Goal: Task Accomplishment & Management: Use online tool/utility

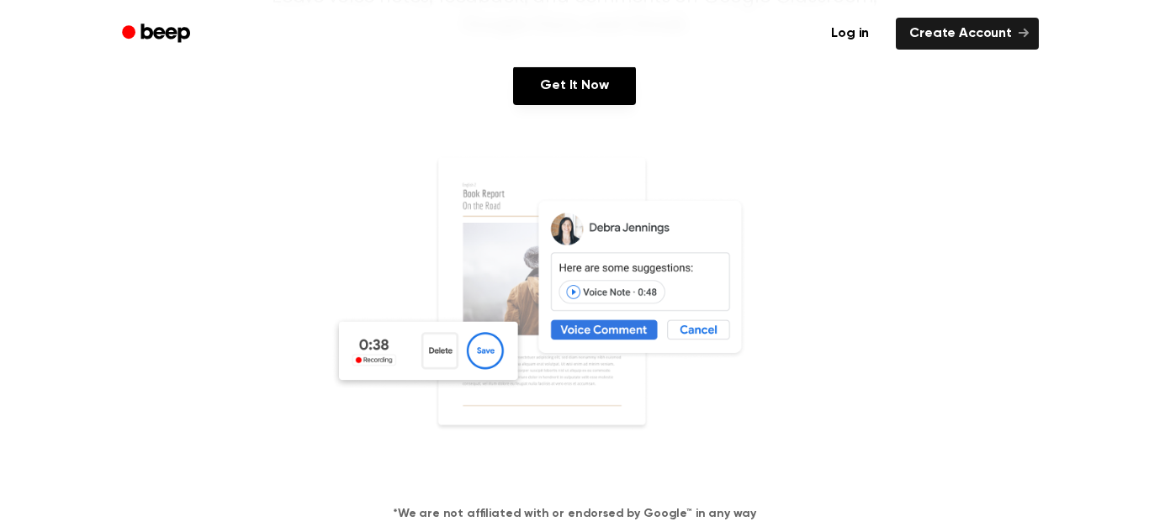
scroll to position [226, 0]
click at [562, 281] on img at bounding box center [574, 315] width 488 height 323
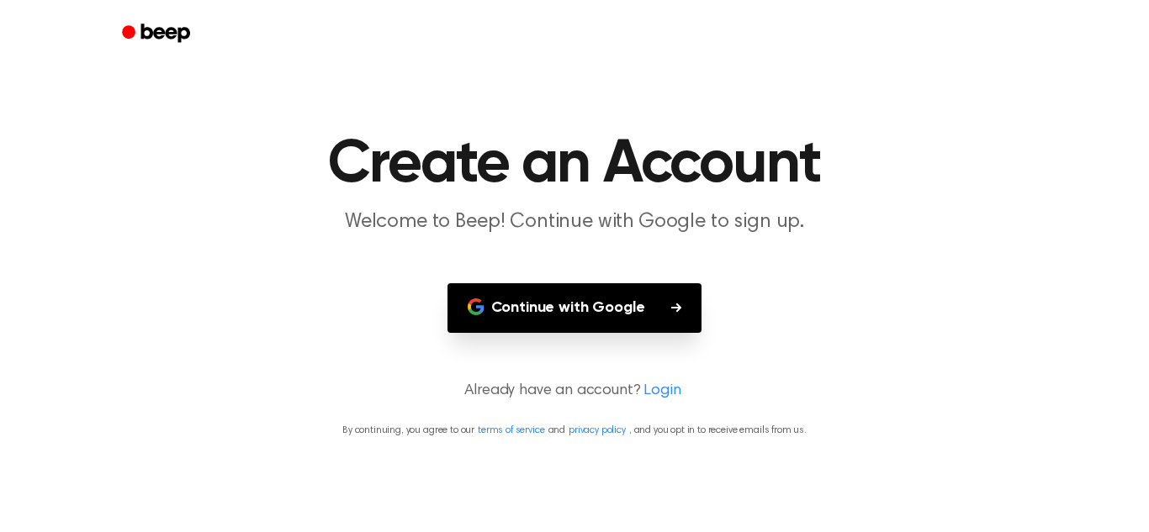
click at [652, 391] on link "Login" at bounding box center [661, 391] width 37 height 23
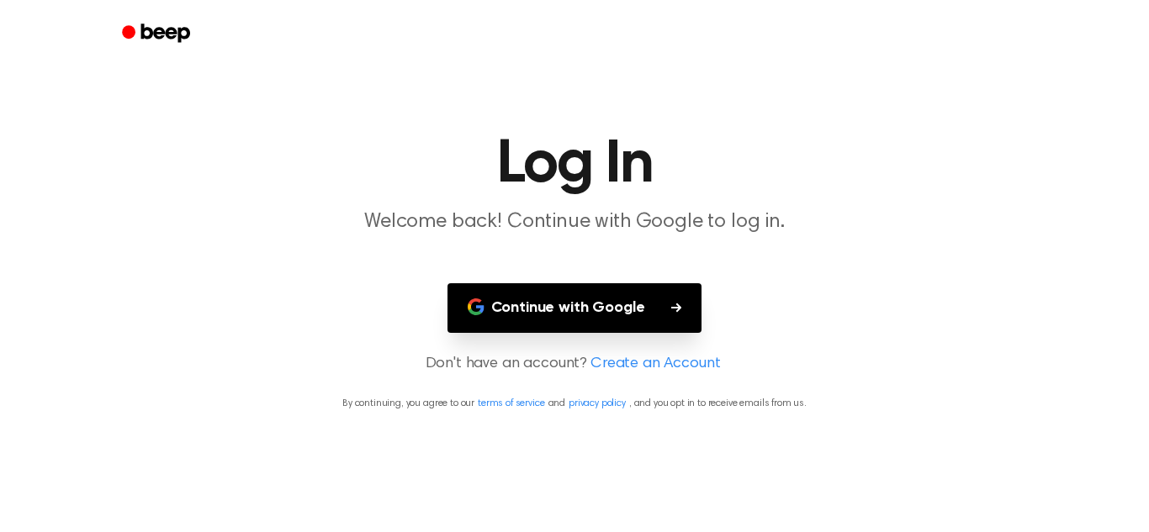
click at [634, 309] on button "Continue with Google" at bounding box center [574, 308] width 255 height 50
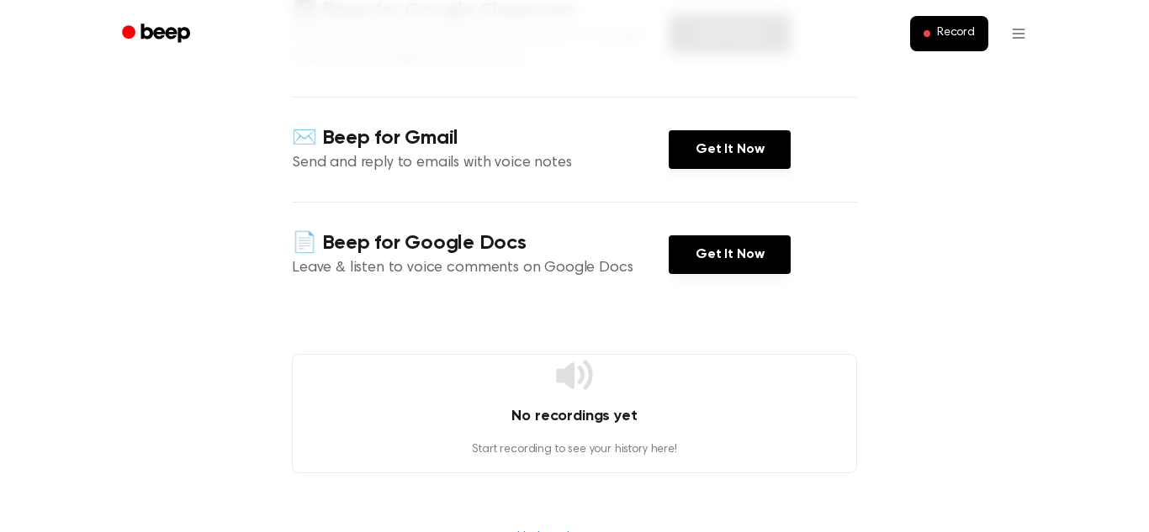
scroll to position [272, 0]
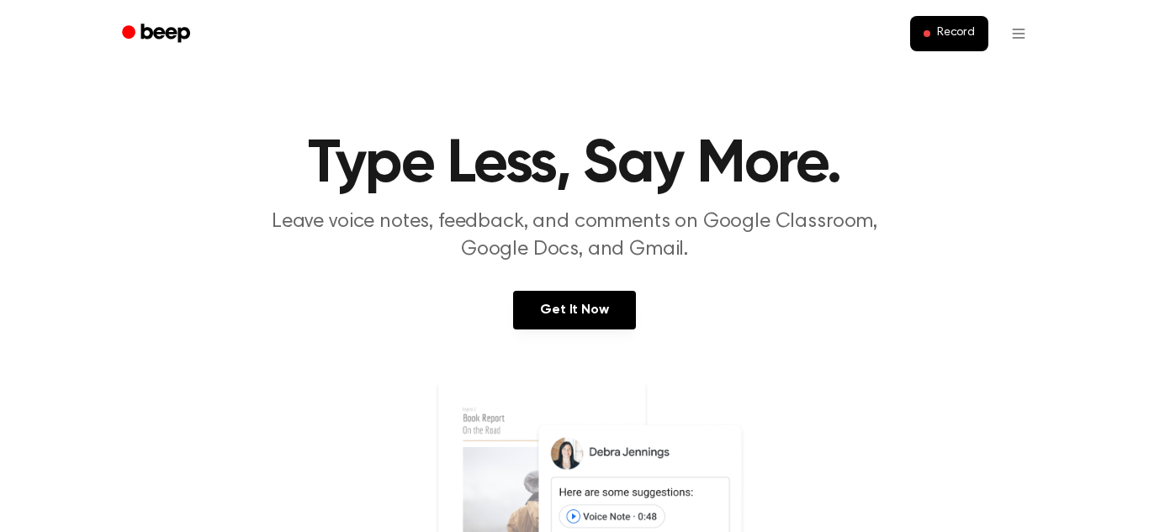
click at [941, 14] on ul "Record" at bounding box center [629, 33] width 820 height 40
click at [941, 21] on button "Record" at bounding box center [949, 33] width 78 height 35
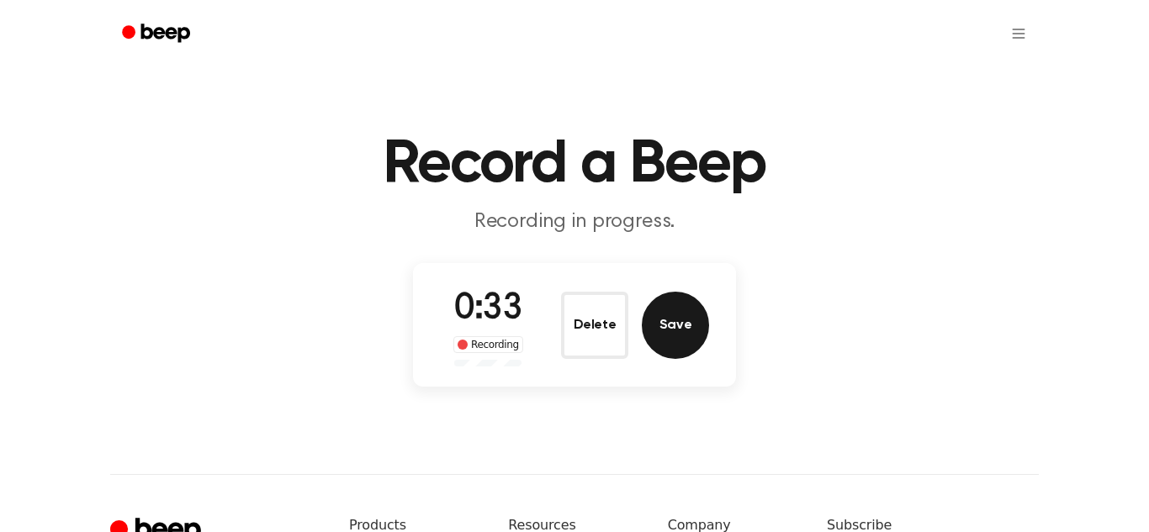
click at [662, 331] on button "Save" at bounding box center [675, 325] width 67 height 67
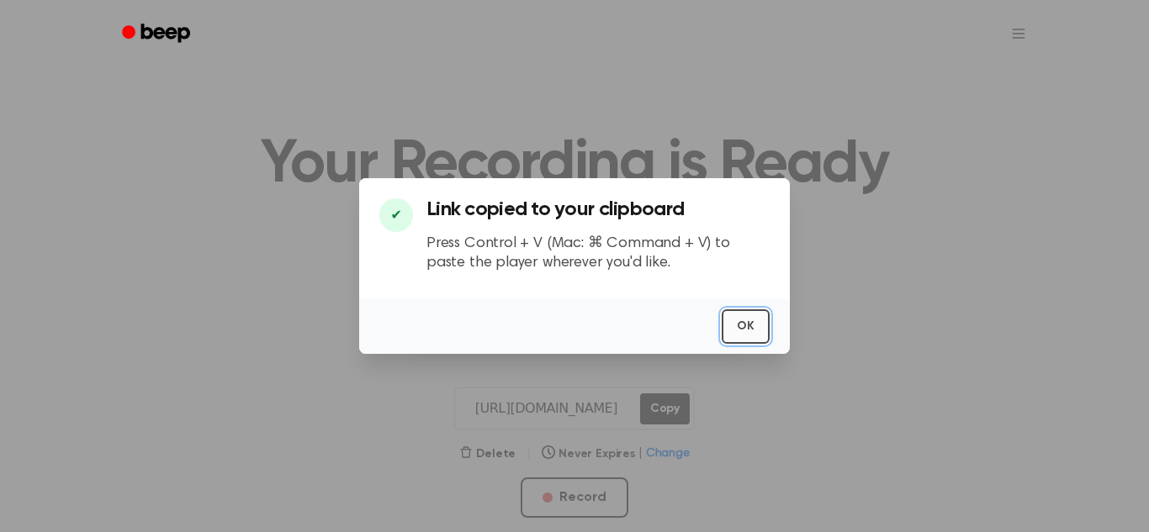
click at [758, 325] on button "OK" at bounding box center [745, 326] width 48 height 34
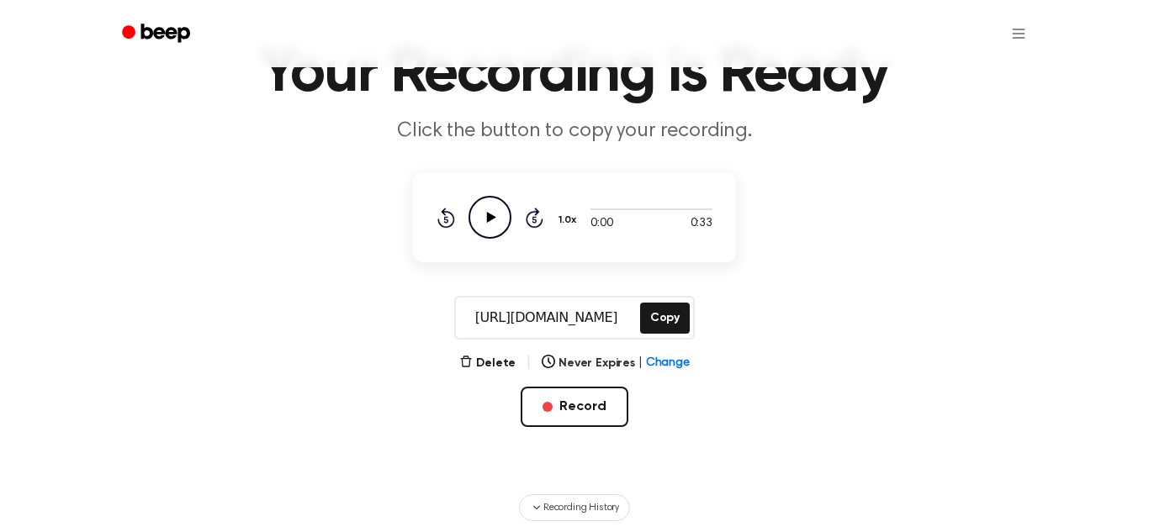
scroll to position [145, 0]
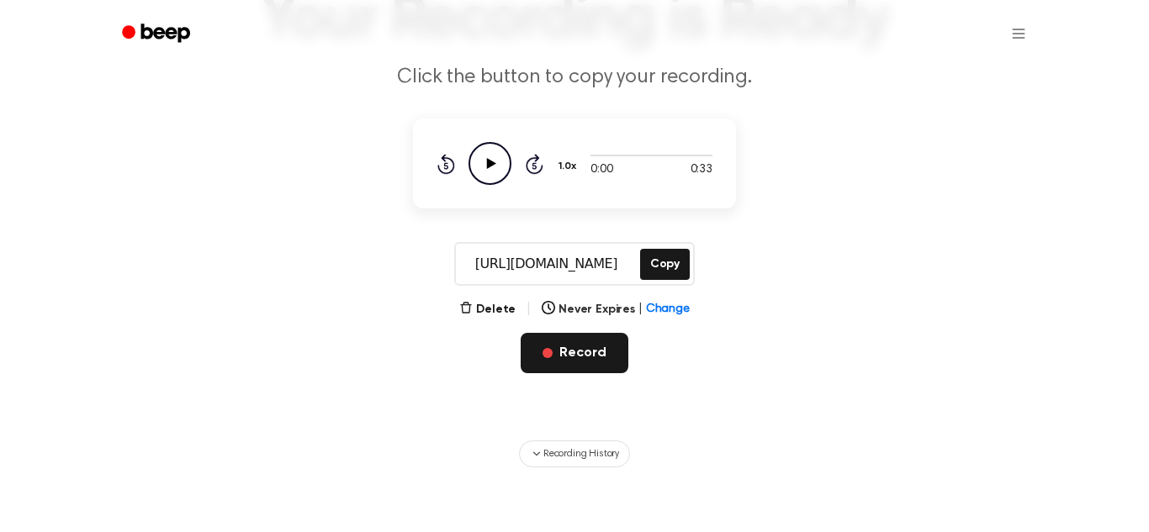
click at [581, 345] on button "Record" at bounding box center [573, 353] width 107 height 40
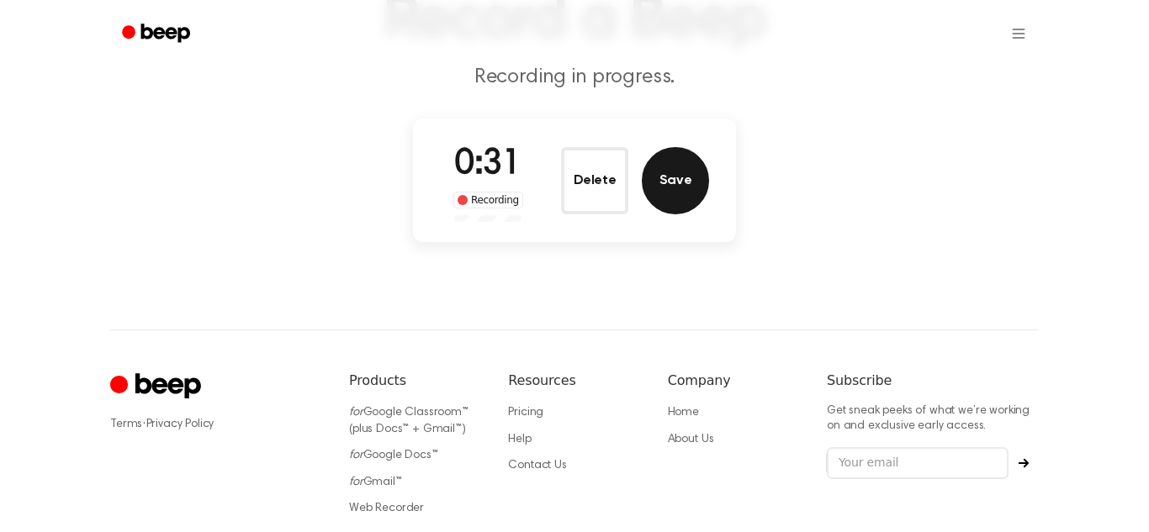
click at [675, 165] on button "Save" at bounding box center [675, 180] width 67 height 67
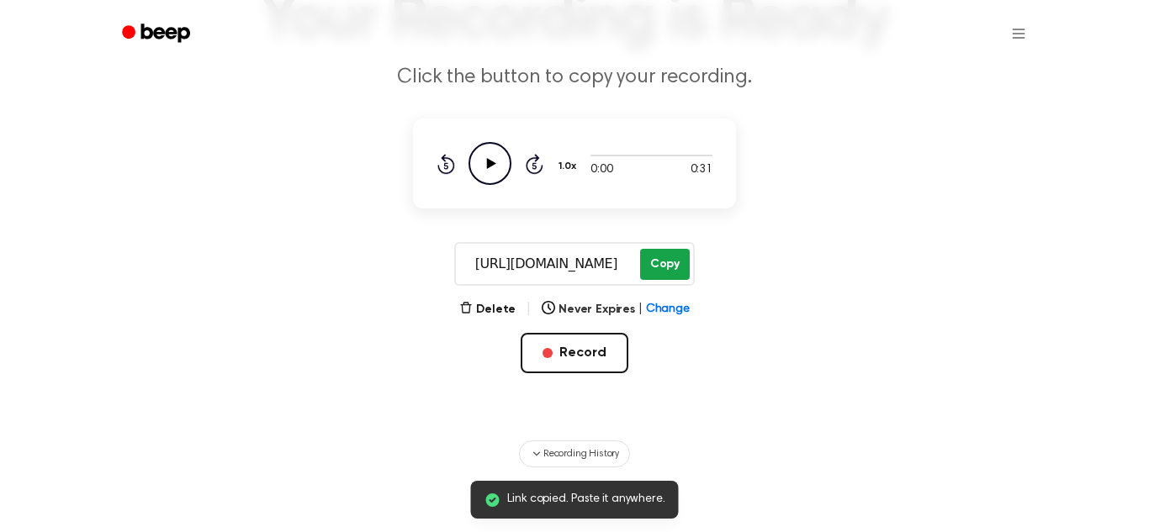
click at [660, 275] on button "Copy" at bounding box center [665, 264] width 50 height 31
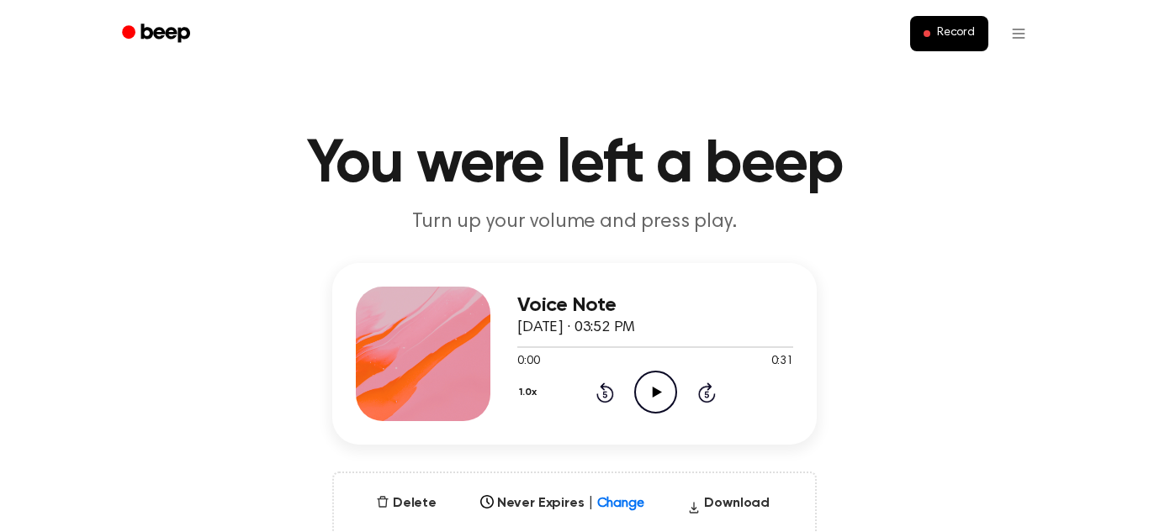
click at [656, 378] on icon "Play Audio" at bounding box center [655, 392] width 43 height 43
